Goal: Task Accomplishment & Management: Manage account settings

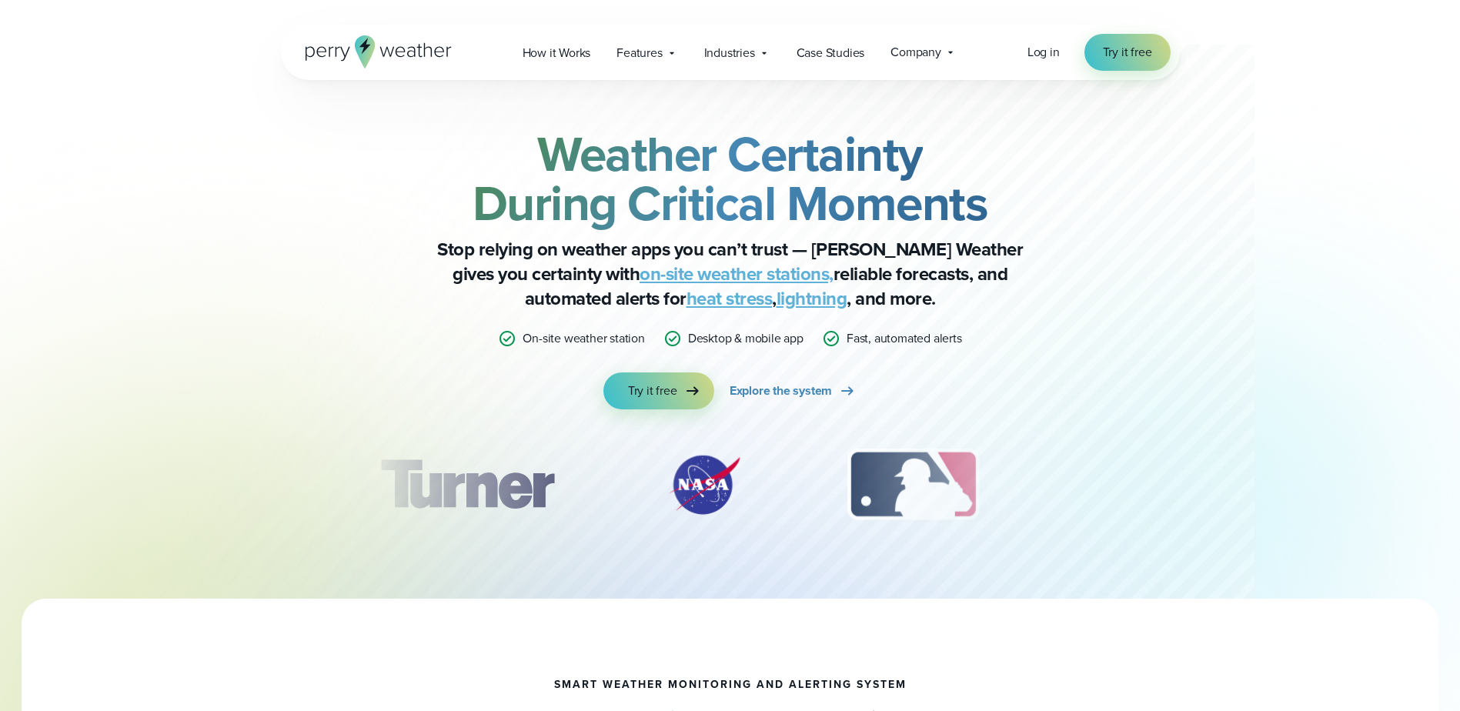
click at [1025, 58] on div "Open Menu Log in Try it free How it Works" at bounding box center [730, 52] width 899 height 55
click at [1051, 48] on span "Log in" at bounding box center [1044, 52] width 32 height 18
